Goal: Information Seeking & Learning: Learn about a topic

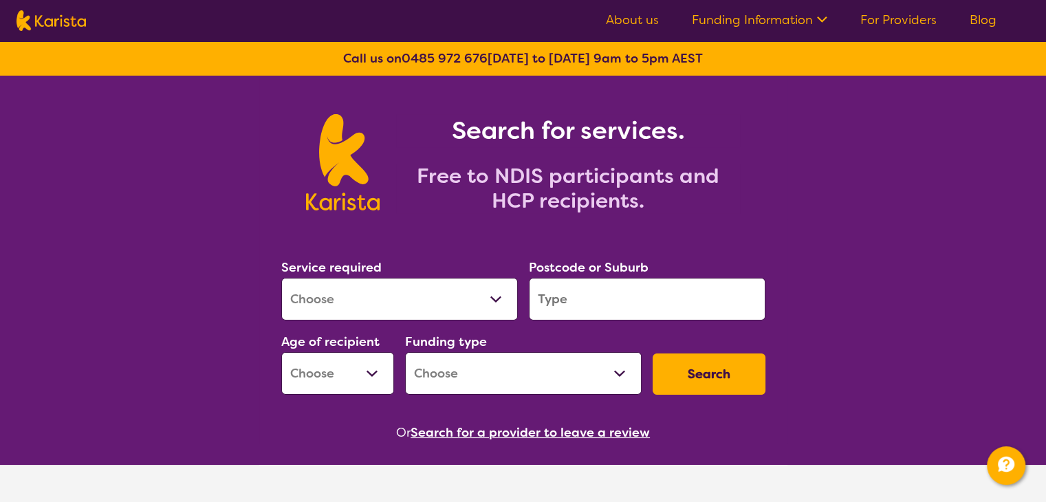
click at [899, 25] on link "For Providers" at bounding box center [898, 20] width 76 height 17
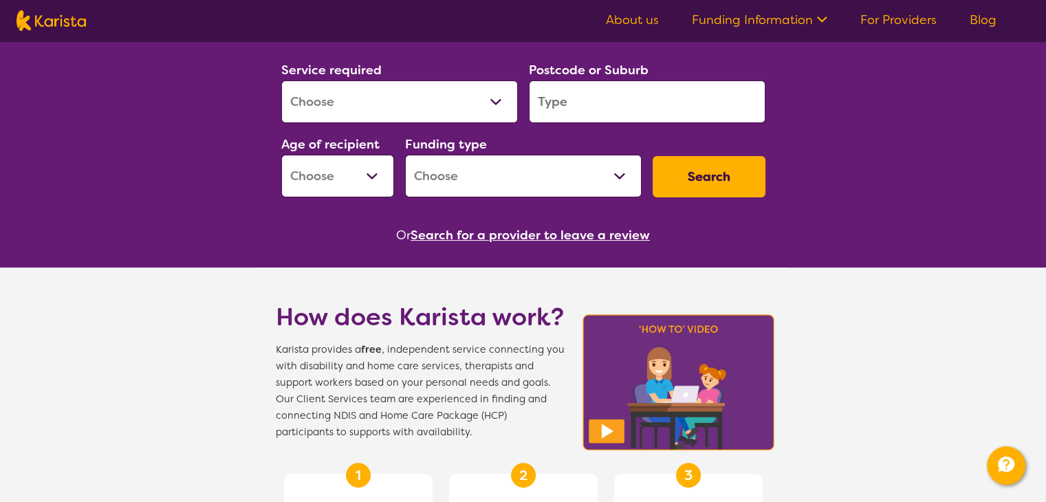
scroll to position [198, 0]
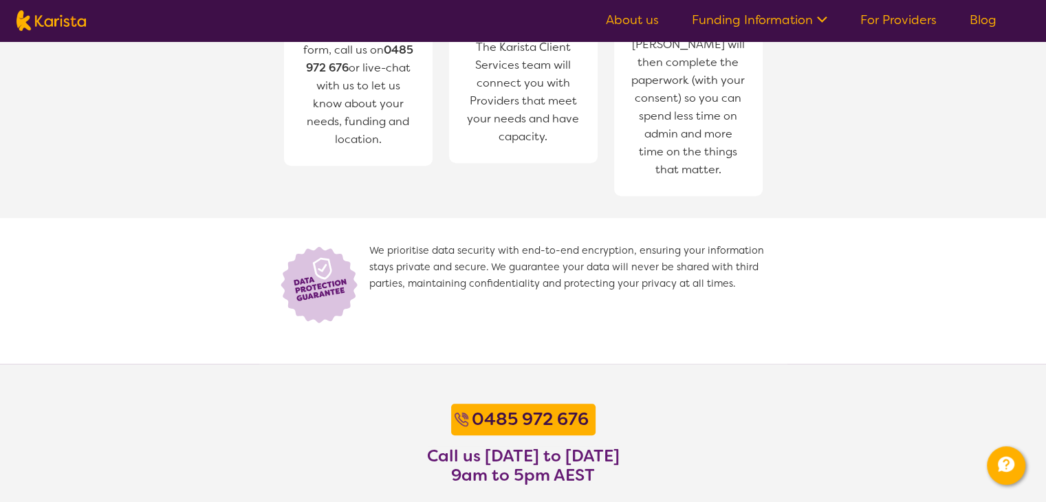
scroll to position [812, 0]
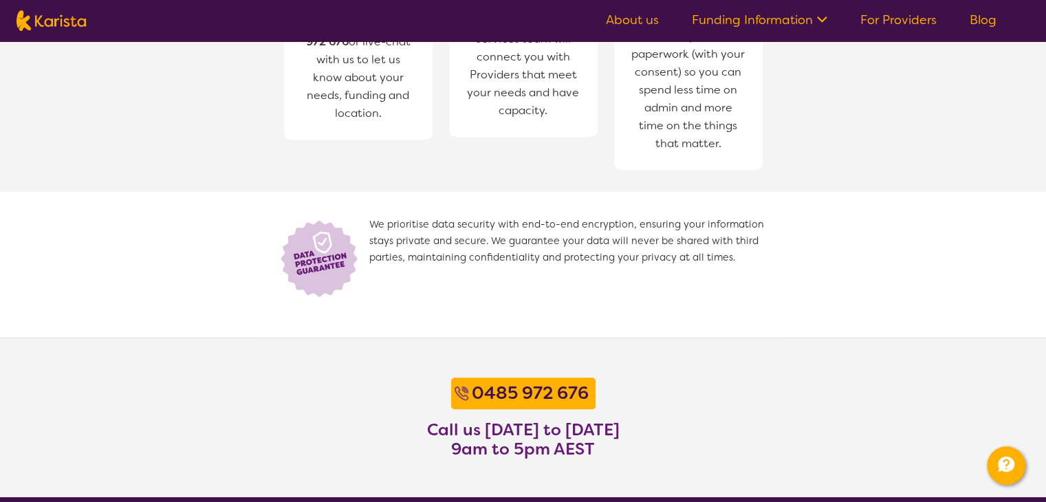
click at [59, 9] on nav "About us Funding Information NDIS - National Disability Insurance Scheme HCP - …" at bounding box center [523, 20] width 1046 height 41
click at [72, 14] on img at bounding box center [51, 20] width 69 height 21
click at [85, 28] on img at bounding box center [51, 20] width 69 height 21
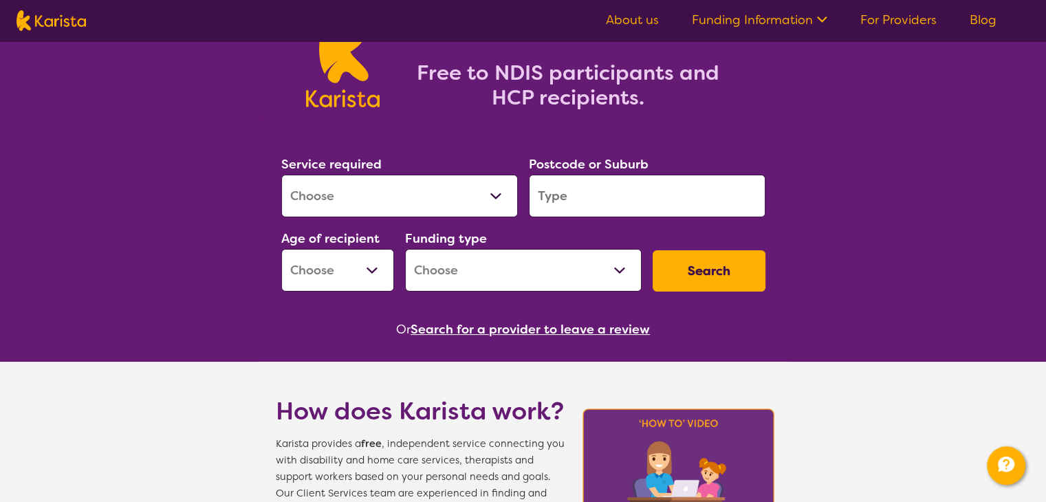
scroll to position [0, 0]
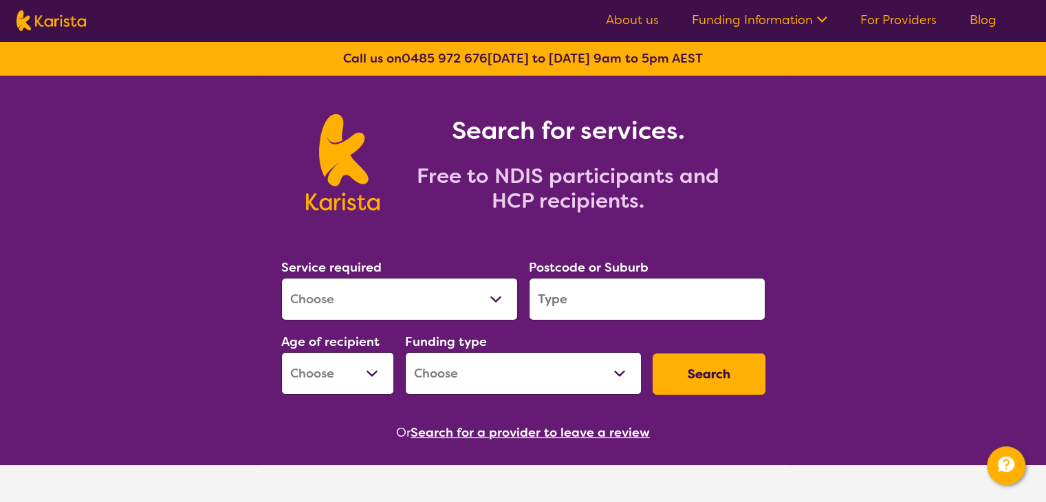
click at [537, 102] on section "Search for services. Free to NDIS participants and HCP recipients." at bounding box center [523, 147] width 528 height 143
click at [509, 310] on select "Allied Health Assistant Assessment ([MEDICAL_DATA] or [MEDICAL_DATA]) Behaviour…" at bounding box center [399, 299] width 237 height 43
select select "NDIS Support Coordination"
click at [281, 278] on select "Allied Health Assistant Assessment ([MEDICAL_DATA] or [MEDICAL_DATA]) Behaviour…" at bounding box center [399, 299] width 237 height 43
click at [486, 305] on select "Allied Health Assistant Assessment ([MEDICAL_DATA] or [MEDICAL_DATA]) Behaviour…" at bounding box center [399, 299] width 237 height 43
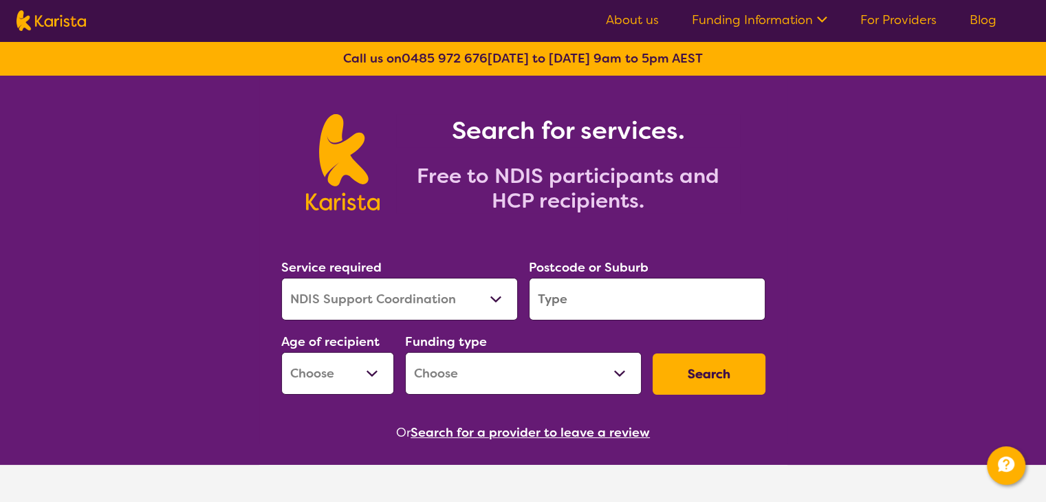
select select
click at [281, 278] on select "Allied Health Assistant Assessment ([MEDICAL_DATA] or [MEDICAL_DATA]) Behaviour…" at bounding box center [399, 299] width 237 height 43
click at [635, 294] on input "search" at bounding box center [647, 299] width 237 height 43
click at [750, 329] on div "Service required Allied Health Assistant Assessment ([MEDICAL_DATA] or [MEDICAL…" at bounding box center [523, 326] width 495 height 149
click at [427, 369] on select "Home Care Package (HCP) National Disability Insurance Scheme (NDIS) I don't know" at bounding box center [523, 373] width 237 height 43
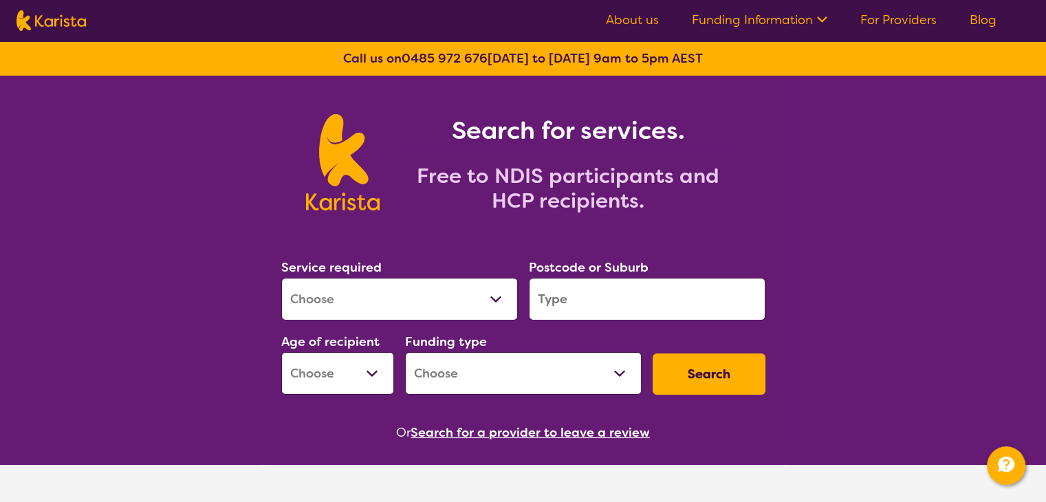
click at [556, 338] on div "Funding type Home Care Package (HCP) National Disability Insurance Scheme (NDIS…" at bounding box center [523, 362] width 237 height 63
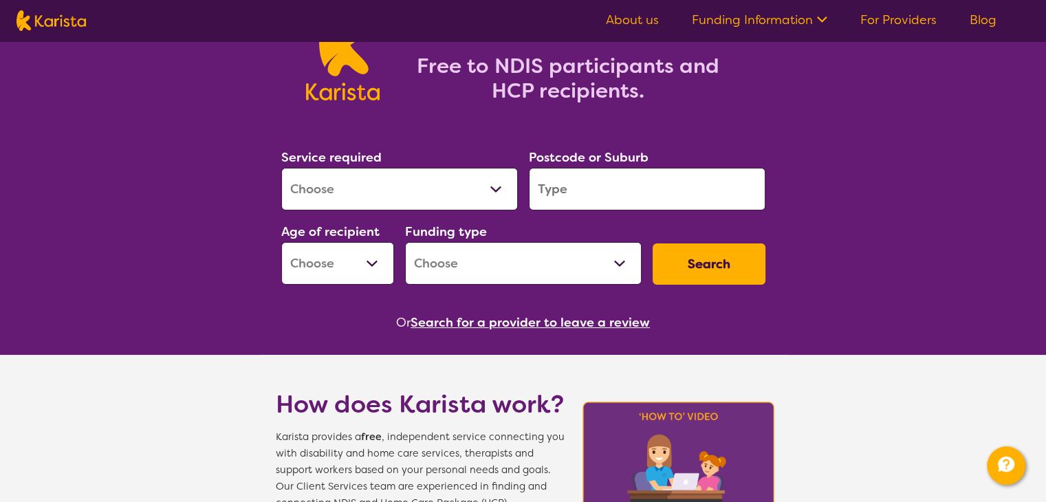
scroll to position [113, 0]
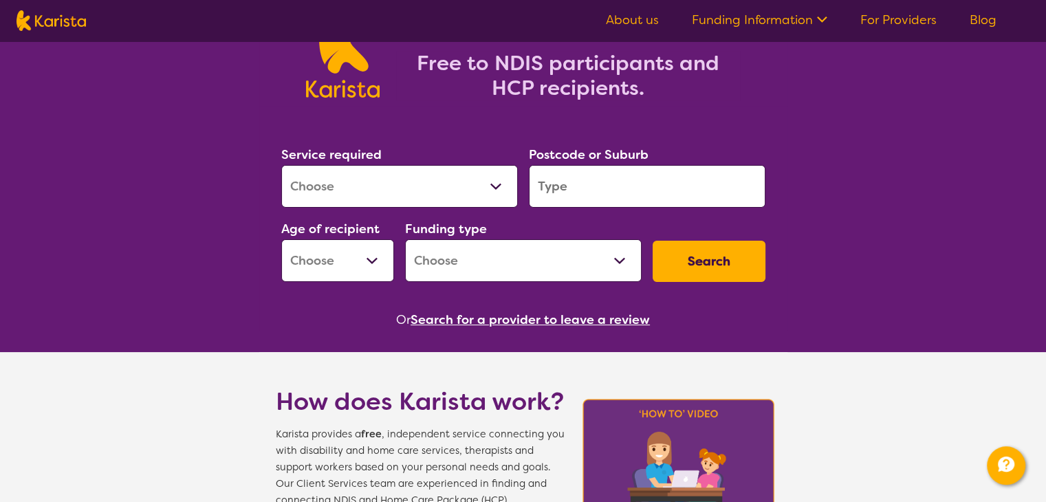
click at [549, 320] on button "Search for a provider to leave a review" at bounding box center [530, 319] width 239 height 21
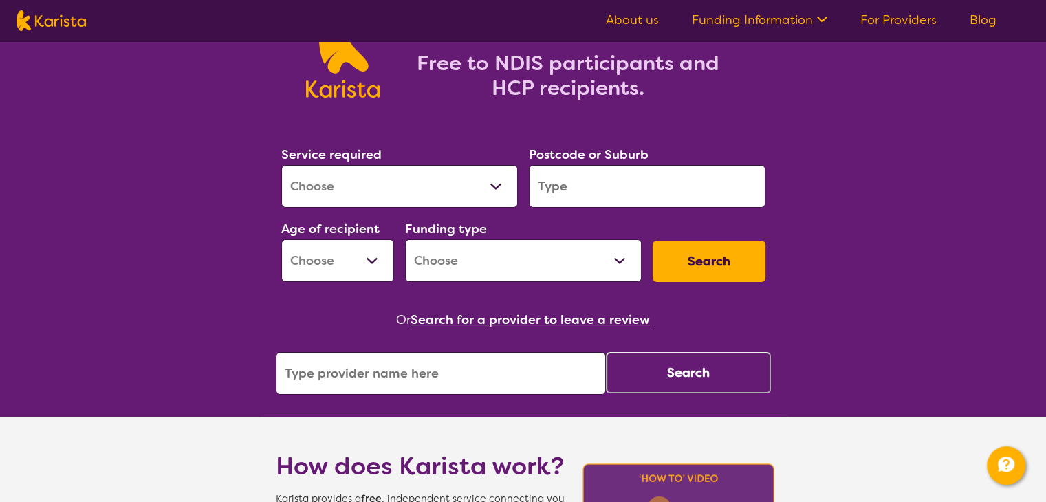
click at [573, 335] on div "Or Search for a provider to leave a review Search" at bounding box center [523, 351] width 495 height 85
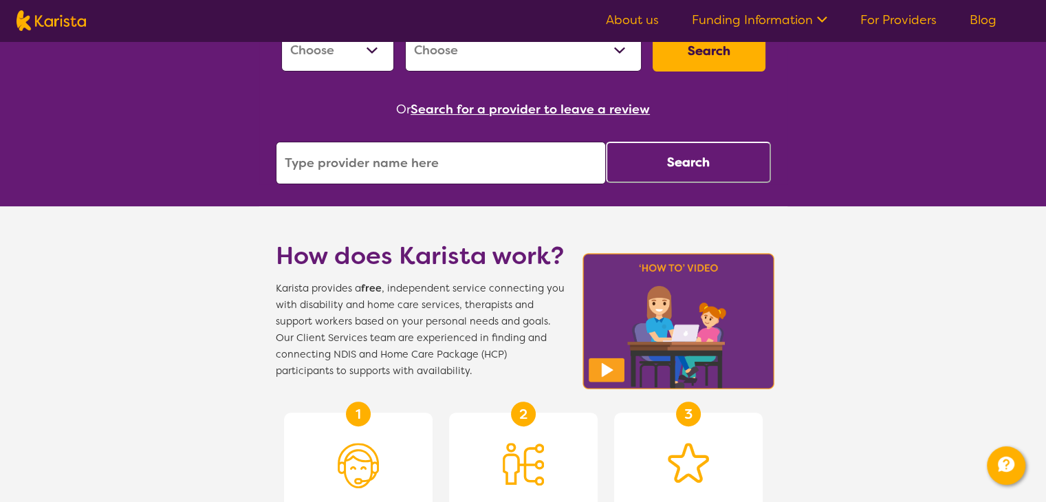
scroll to position [325, 0]
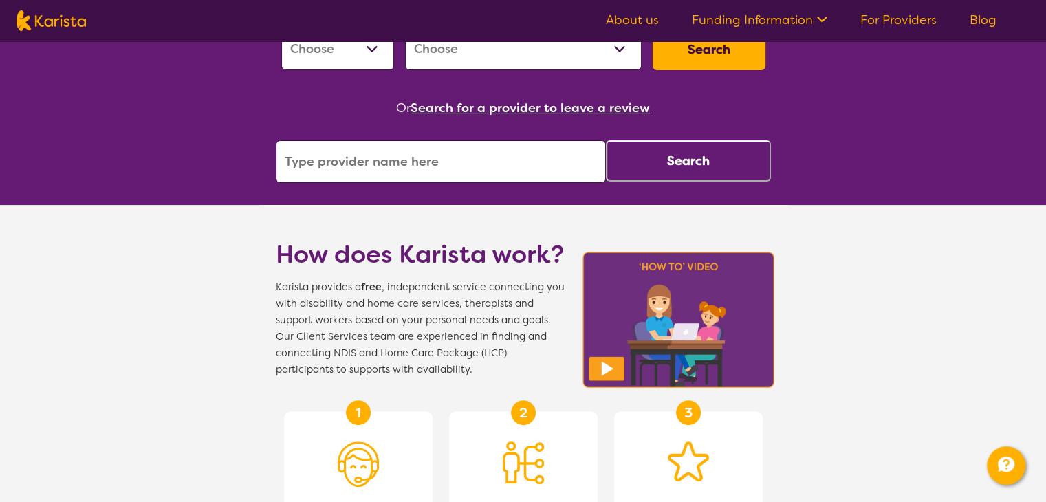
click at [618, 376] on img at bounding box center [678, 320] width 201 height 144
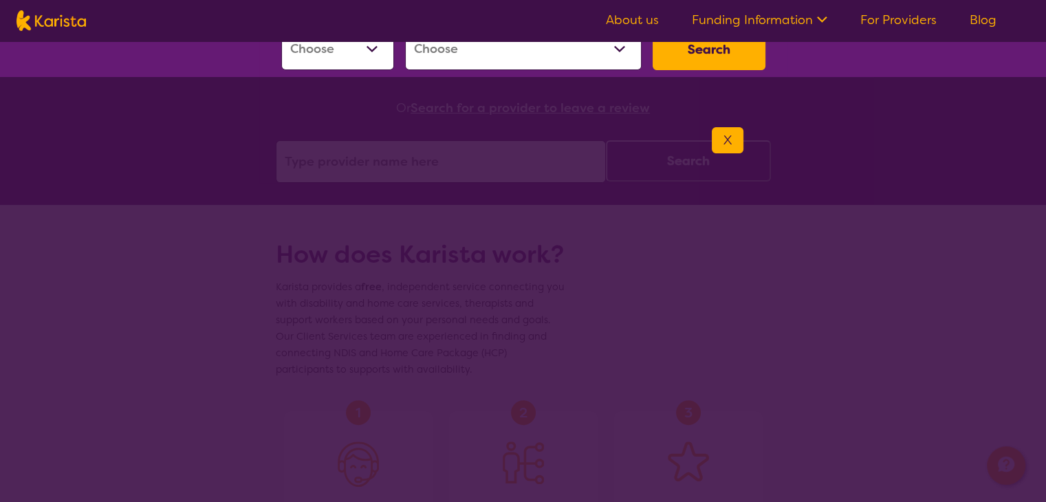
click at [727, 142] on button "X" at bounding box center [728, 140] width 32 height 26
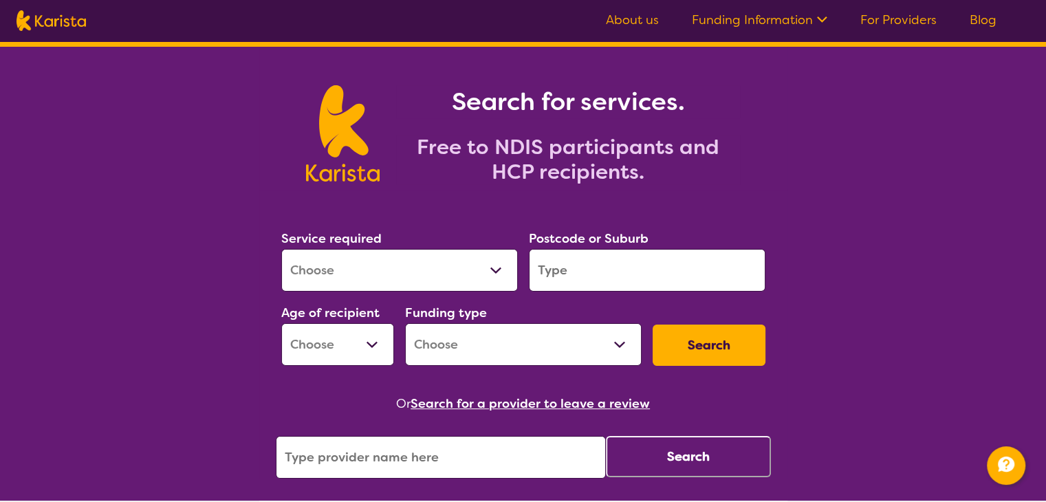
scroll to position [0, 0]
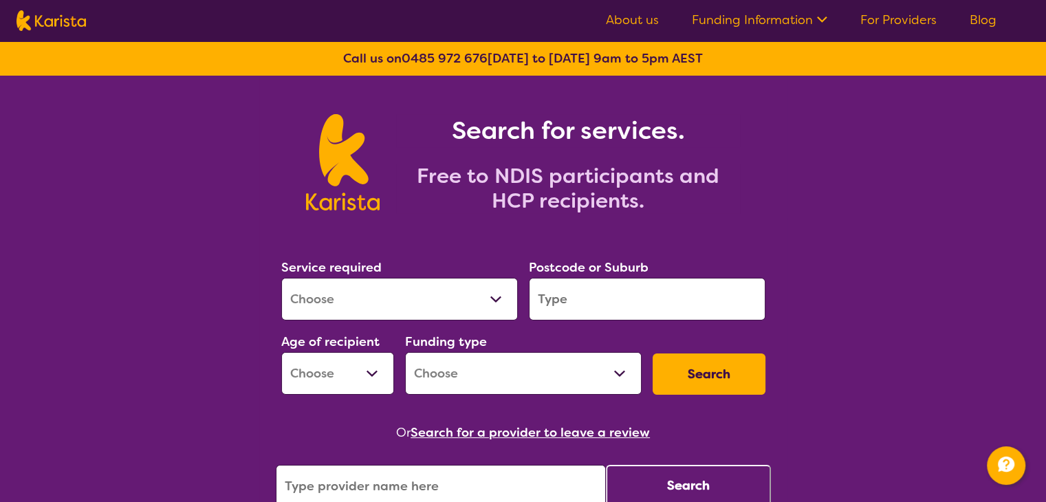
click at [766, 20] on link "Funding Information" at bounding box center [759, 20] width 135 height 17
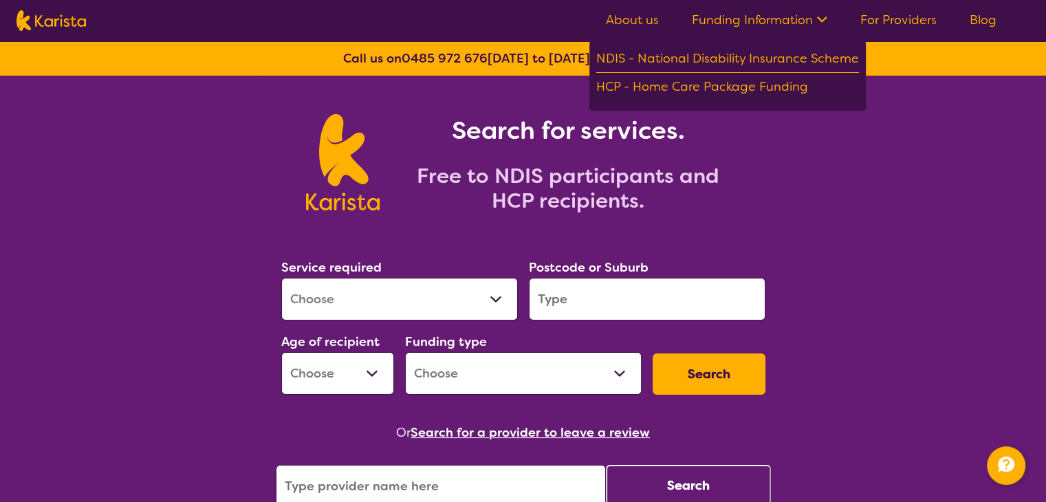
click at [766, 20] on link "Funding Information" at bounding box center [759, 20] width 135 height 17
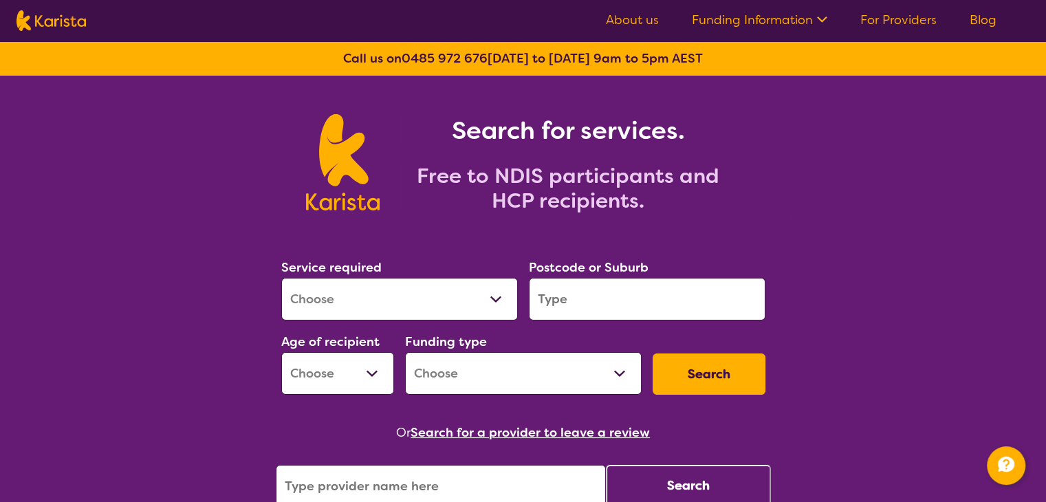
click at [873, 14] on link "For Providers" at bounding box center [898, 20] width 76 height 17
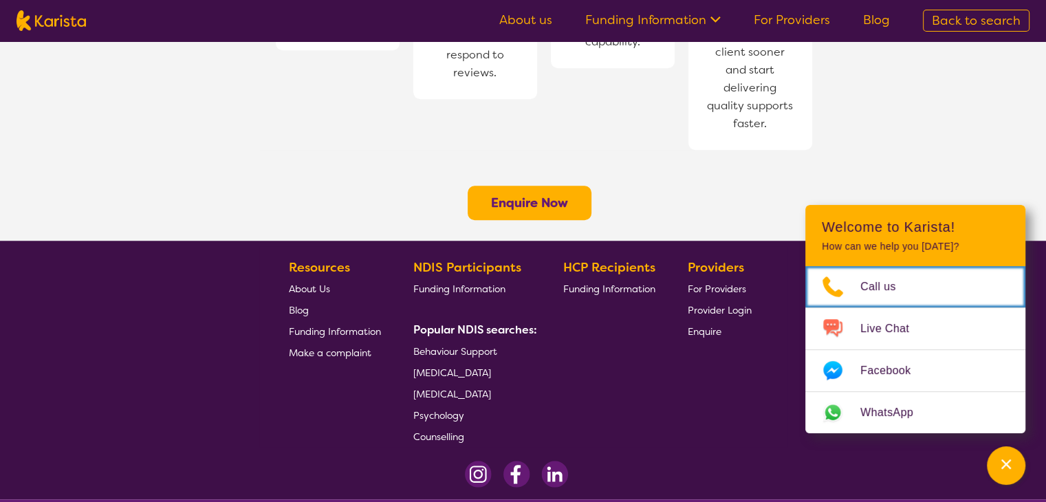
scroll to position [1159, 0]
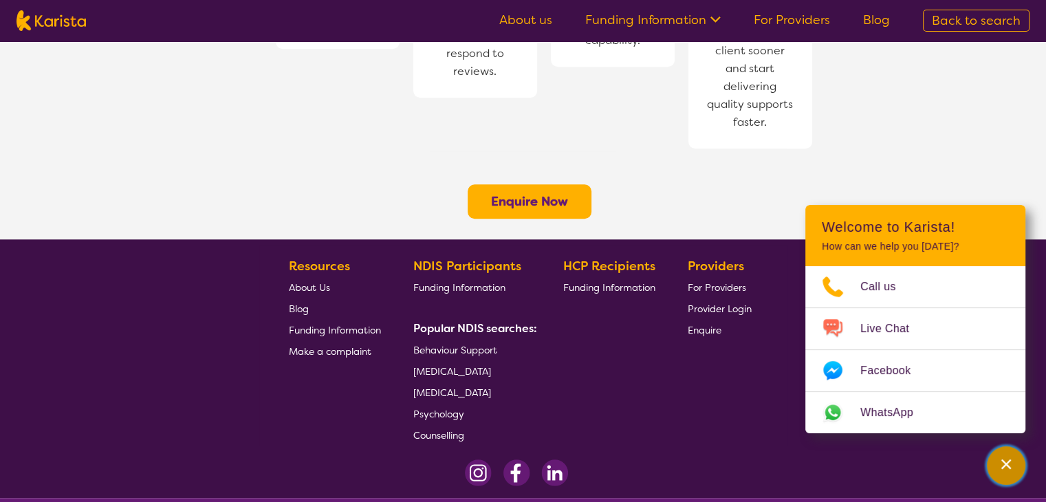
click at [1007, 468] on icon "Channel Menu" at bounding box center [1006, 464] width 14 height 14
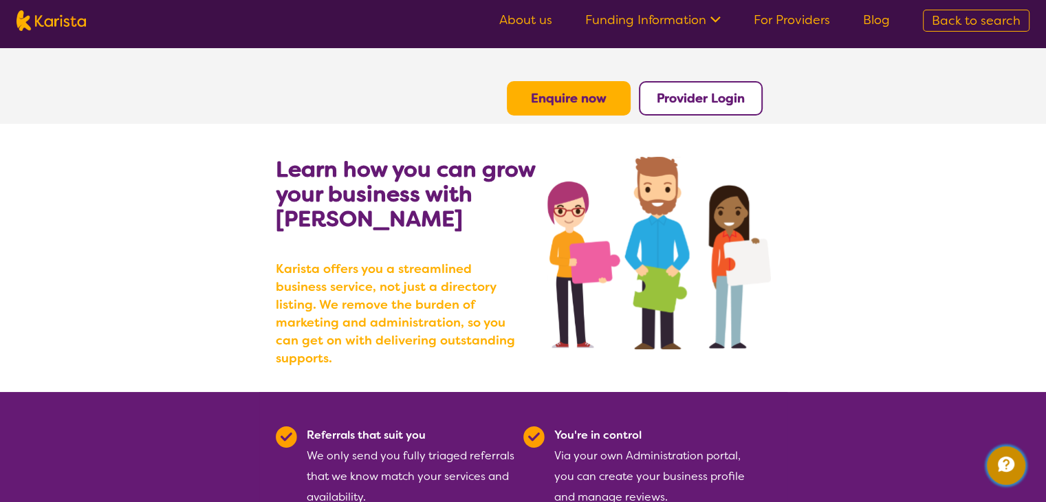
scroll to position [0, 0]
click at [812, 17] on link "For Providers" at bounding box center [792, 20] width 76 height 17
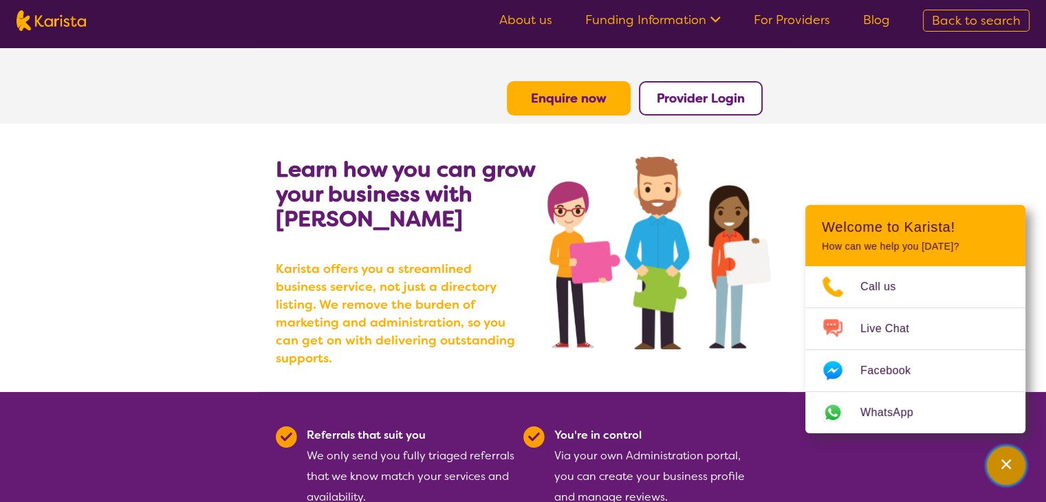
click at [1004, 468] on icon "Channel Menu" at bounding box center [1006, 464] width 14 height 14
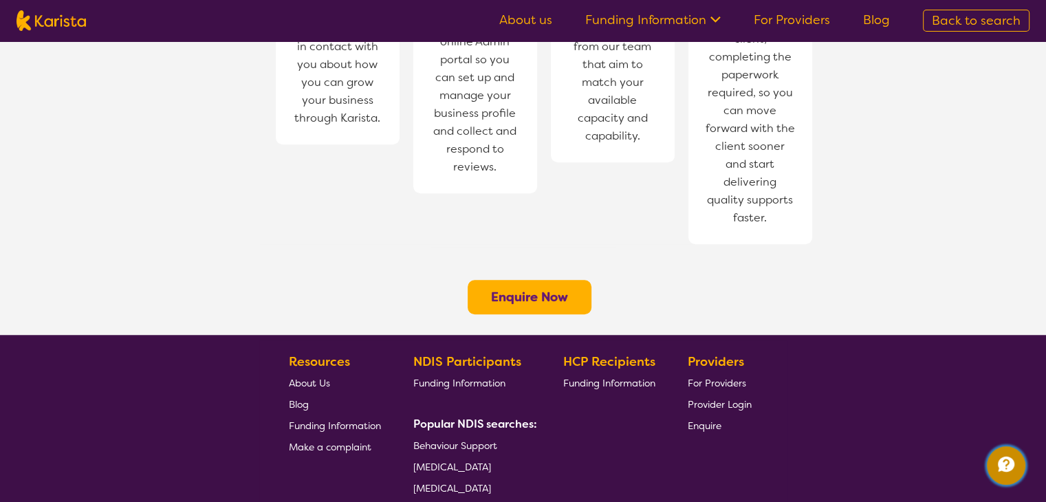
scroll to position [1065, 0]
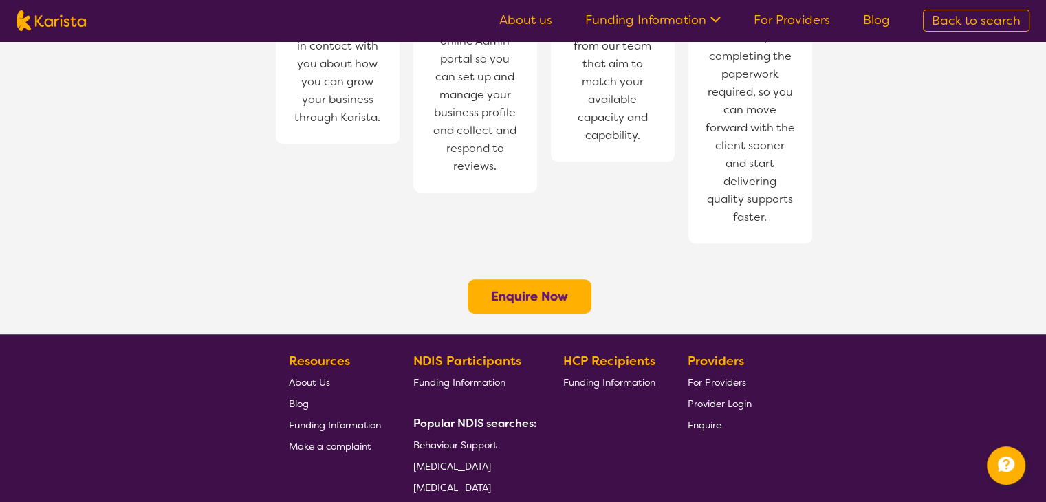
click at [983, 16] on span "Back to search" at bounding box center [976, 20] width 89 height 17
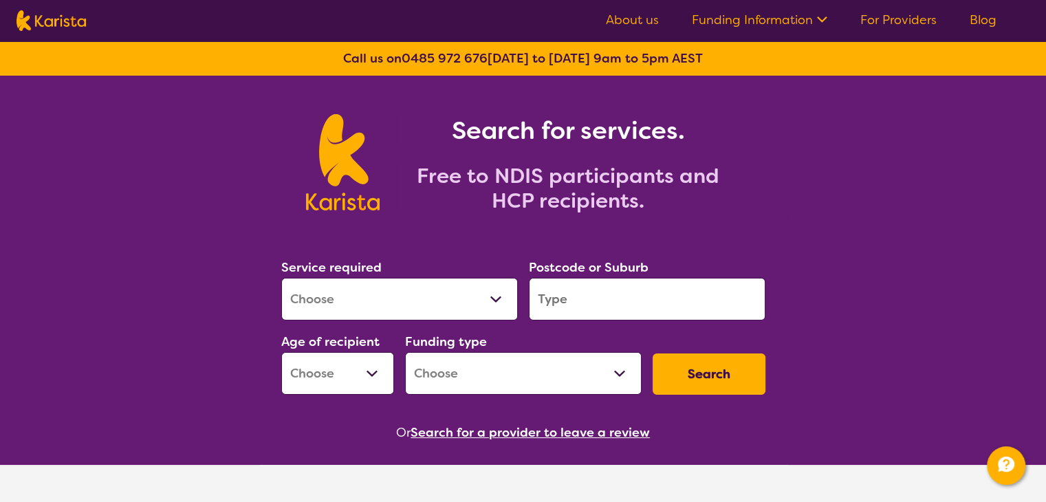
click at [983, 24] on link "Blog" at bounding box center [983, 20] width 27 height 17
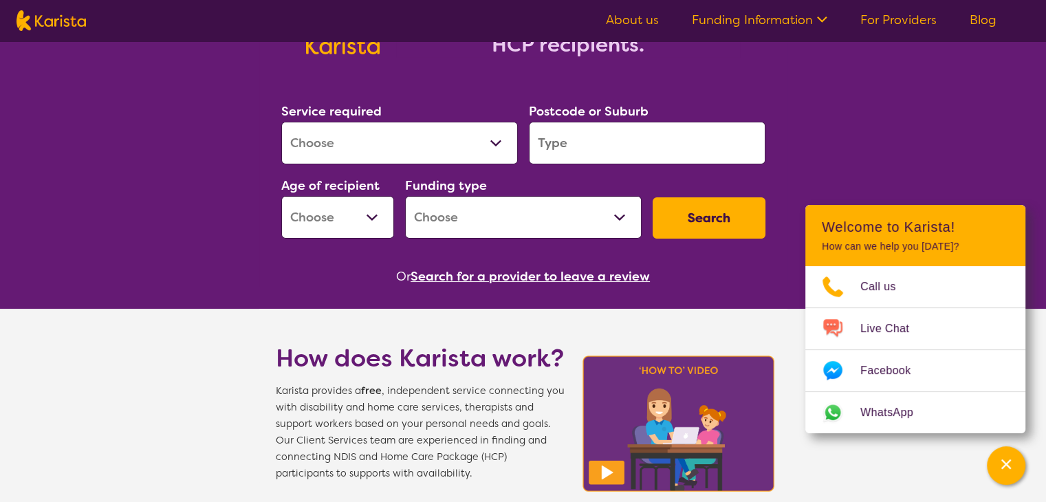
scroll to position [157, 0]
